Goal: Task Accomplishment & Management: Manage account settings

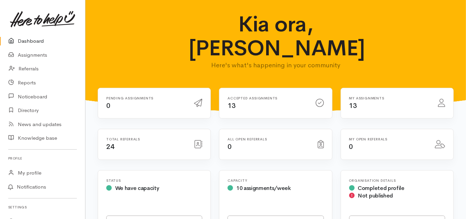
click at [35, 41] on link "Dashboard" at bounding box center [42, 41] width 85 height 14
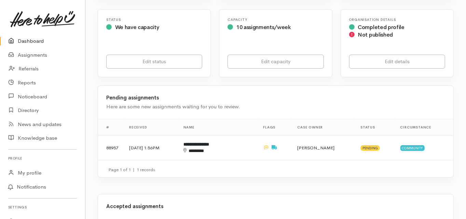
scroll to position [164, 0]
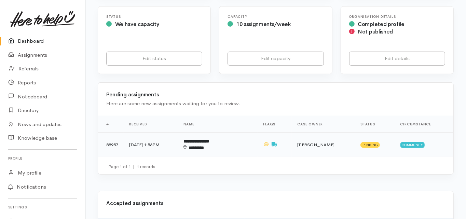
click at [209, 139] on b "**********" at bounding box center [196, 141] width 26 height 4
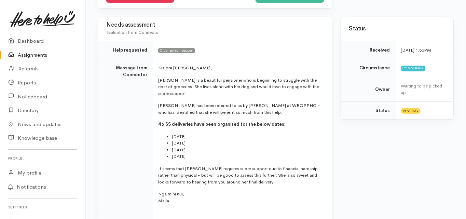
scroll to position [164, 0]
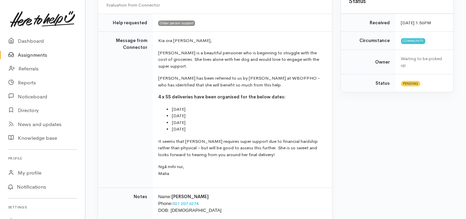
click at [102, 125] on td "Message from Connector" at bounding box center [125, 110] width 55 height 156
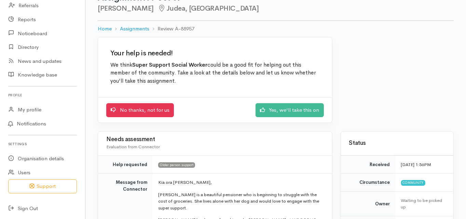
scroll to position [0, 0]
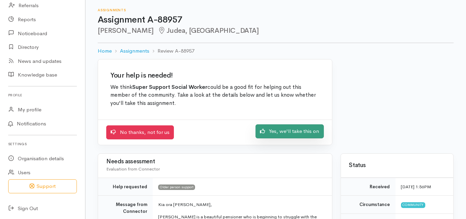
click at [299, 132] on link "Yes, we'll take this on" at bounding box center [289, 131] width 68 height 14
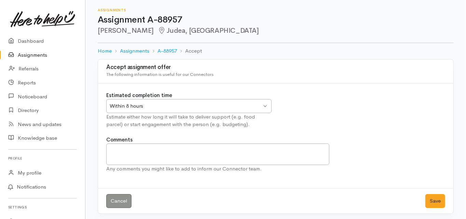
click at [133, 107] on div "Within 8 hours" at bounding box center [186, 106] width 152 height 8
click at [438, 197] on button "Save" at bounding box center [435, 201] width 20 height 14
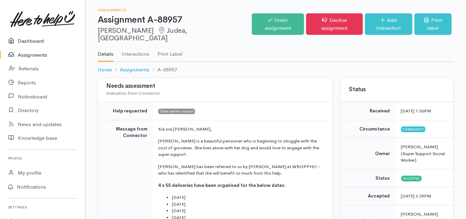
click at [37, 40] on link "Dashboard" at bounding box center [42, 41] width 85 height 14
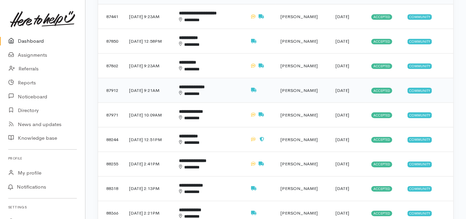
scroll to position [218, 0]
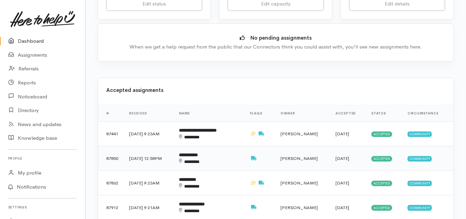
click at [198, 153] on b "**********" at bounding box center [188, 155] width 19 height 4
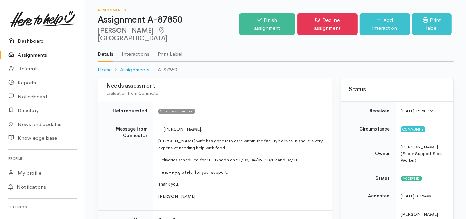
click at [37, 42] on link "Dashboard" at bounding box center [42, 41] width 85 height 14
